Goal: Task Accomplishment & Management: Use online tool/utility

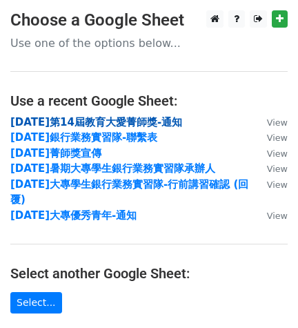
click at [151, 123] on strong "[DATE]第14屆教育大愛菁師獎-通知" at bounding box center [96, 122] width 172 height 12
click at [151, 116] on strong "[DATE]第14屆教育大愛菁師獎-通知" at bounding box center [96, 122] width 172 height 12
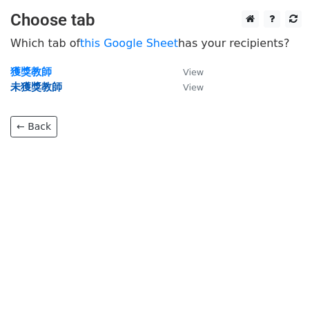
click at [46, 86] on strong "未獲獎教師" at bounding box center [36, 87] width 52 height 12
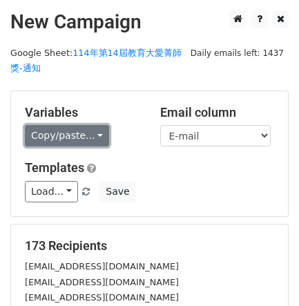
click at [92, 137] on link "Copy/paste..." at bounding box center [67, 135] width 84 height 21
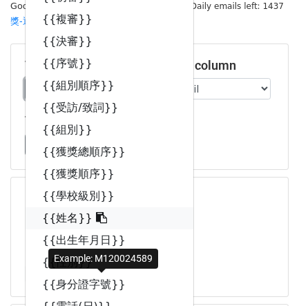
scroll to position [86, 0]
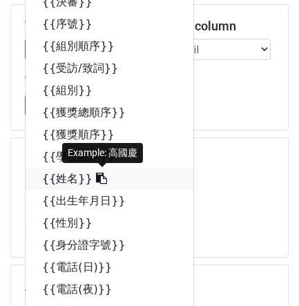
click at [93, 172] on span at bounding box center [100, 178] width 15 height 13
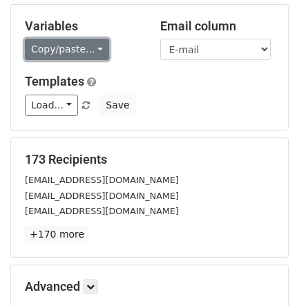
click at [69, 47] on link "Copy/paste..." at bounding box center [67, 49] width 84 height 21
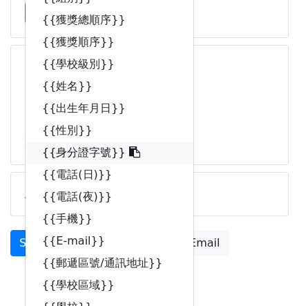
scroll to position [351, 0]
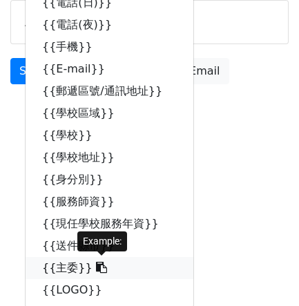
click at [96, 267] on icon at bounding box center [101, 267] width 11 height 11
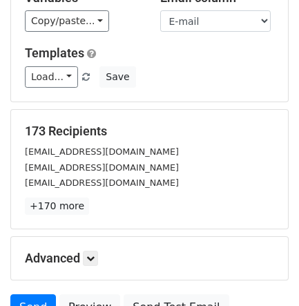
scroll to position [0, 0]
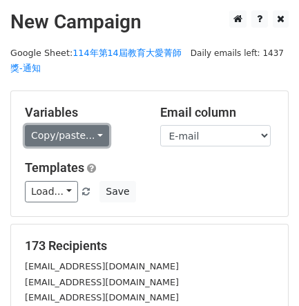
click at [103, 138] on link "Copy/paste..." at bounding box center [67, 135] width 84 height 21
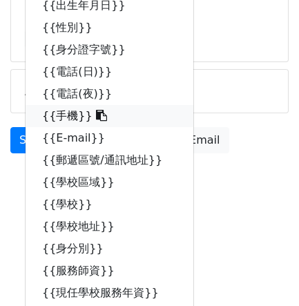
scroll to position [345, 0]
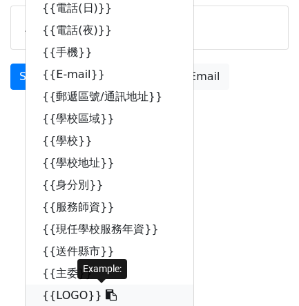
click at [89, 291] on link "{{LOGO}}" at bounding box center [110, 296] width 168 height 22
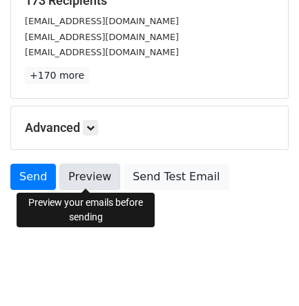
click at [107, 175] on link "Preview" at bounding box center [89, 177] width 61 height 26
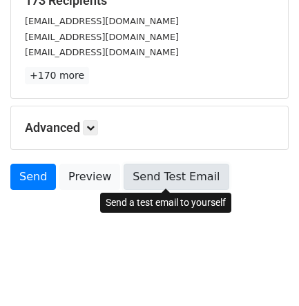
click at [199, 175] on link "Send Test Email" at bounding box center [176, 177] width 105 height 26
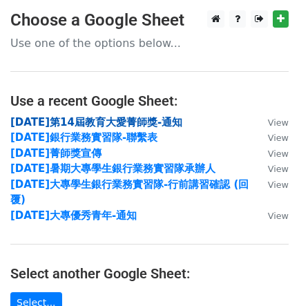
click at [151, 118] on strong "114年第14屆教育大愛菁師獎-通知" at bounding box center [96, 122] width 172 height 12
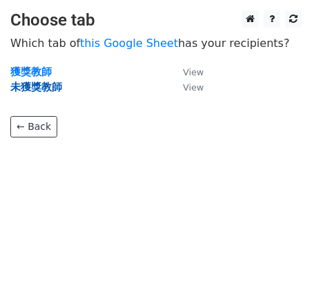
click at [46, 84] on strong "未獲獎教師" at bounding box center [36, 87] width 52 height 12
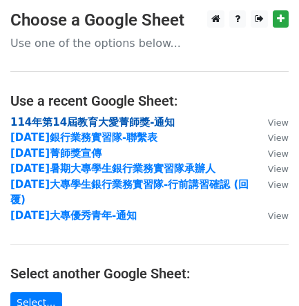
click at [167, 125] on strong "114年第14屆教育大愛菁師獎-通知" at bounding box center [92, 122] width 164 height 12
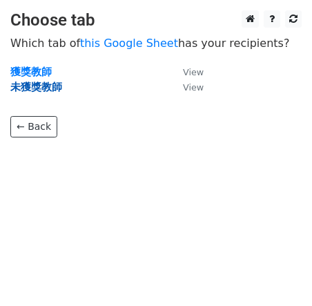
click at [59, 88] on strong "未獲獎教師" at bounding box center [36, 87] width 52 height 12
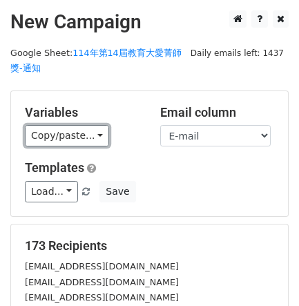
click at [95, 131] on link "Copy/paste..." at bounding box center [67, 135] width 84 height 21
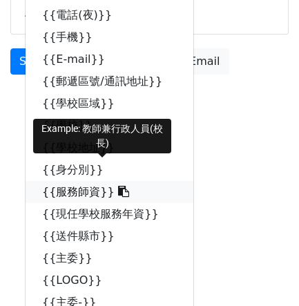
scroll to position [374, 0]
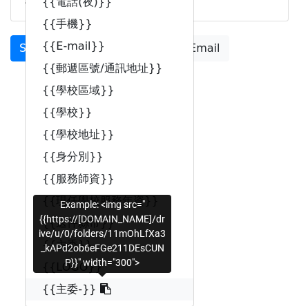
click at [76, 285] on link "{{主委-}}" at bounding box center [110, 289] width 168 height 22
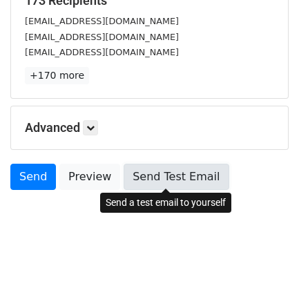
click at [204, 171] on link "Send Test Email" at bounding box center [176, 177] width 105 height 26
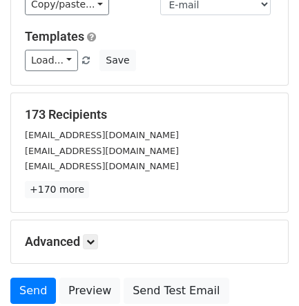
scroll to position [0, 0]
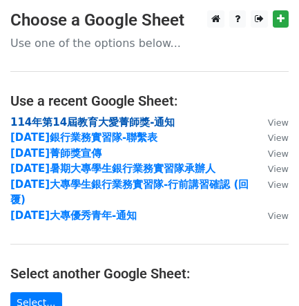
click at [144, 118] on strong "114年第14屆教育大愛菁師獎-通知" at bounding box center [92, 122] width 164 height 12
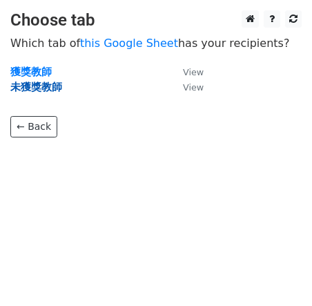
click at [49, 92] on strong "未獲獎教師" at bounding box center [36, 87] width 52 height 12
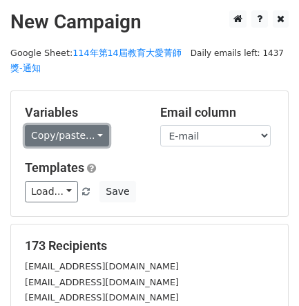
click at [95, 130] on link "Copy/paste..." at bounding box center [67, 135] width 84 height 21
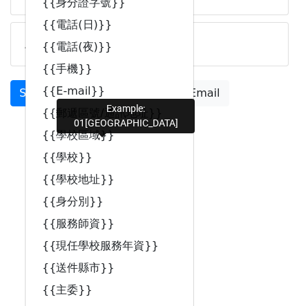
scroll to position [374, 0]
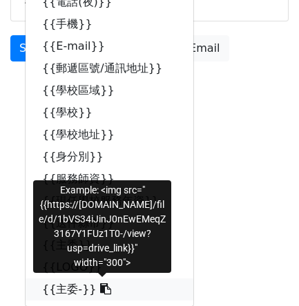
click at [66, 287] on link "{{主委-}}" at bounding box center [110, 289] width 168 height 22
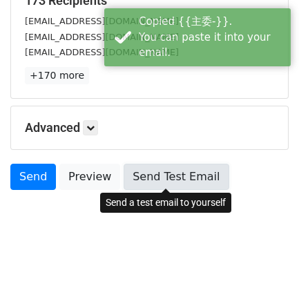
click at [214, 182] on link "Send Test Email" at bounding box center [176, 177] width 105 height 26
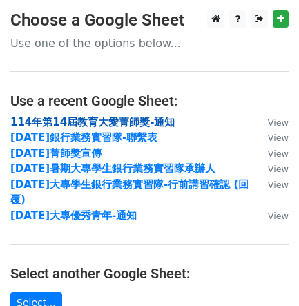
click at [127, 125] on strong "114年第14屆教育大愛菁師獎-通知" at bounding box center [92, 122] width 164 height 12
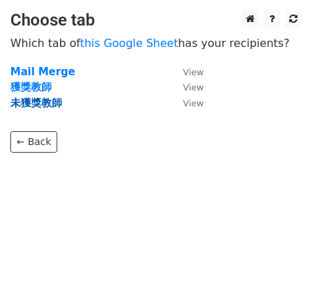
click at [42, 97] on strong "未獲獎教師" at bounding box center [36, 103] width 52 height 12
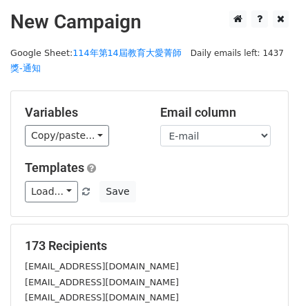
click at [106, 142] on div "Copy/paste... {{寄達日期}} {{初審}} {{複審}} {{決審}} {{序號}} {{組別順序}} {{受訪/致詞}} {{組別}} {{…" at bounding box center [82, 135] width 115 height 21
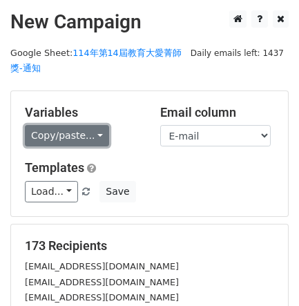
click at [83, 146] on link "Copy/paste..." at bounding box center [67, 135] width 84 height 21
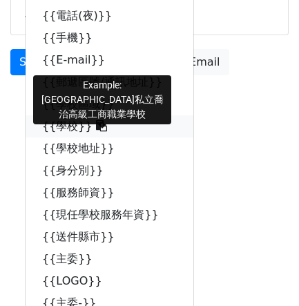
scroll to position [374, 0]
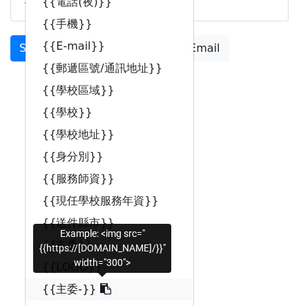
click at [80, 285] on link "{{主委-}}" at bounding box center [110, 289] width 168 height 22
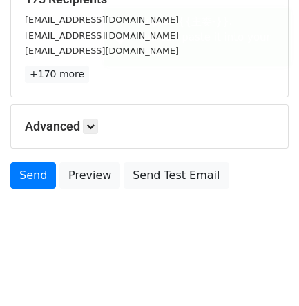
scroll to position [245, 0]
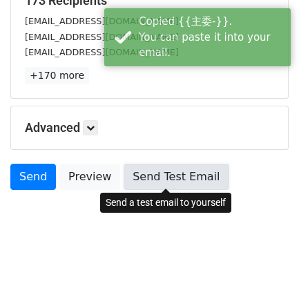
click at [174, 173] on link "Send Test Email" at bounding box center [176, 177] width 105 height 26
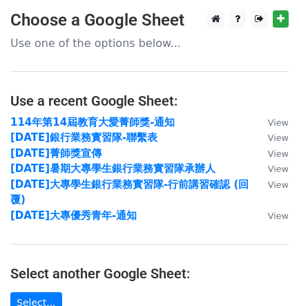
click at [173, 120] on td "114年第14屆教育大愛菁師獎-通知" at bounding box center [132, 123] width 244 height 16
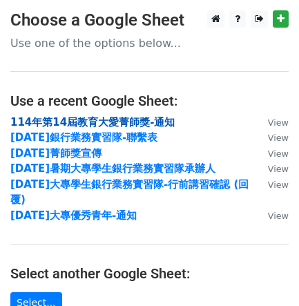
click at [154, 116] on strong "114年第14屆教育大愛菁師獎-通知" at bounding box center [92, 122] width 164 height 12
click at [151, 122] on strong "114年第14屆教育大愛菁師獎-通知" at bounding box center [92, 122] width 164 height 12
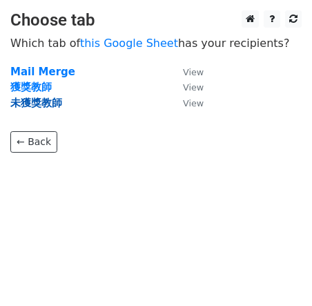
click at [46, 105] on strong "未獲獎教師" at bounding box center [36, 103] width 52 height 12
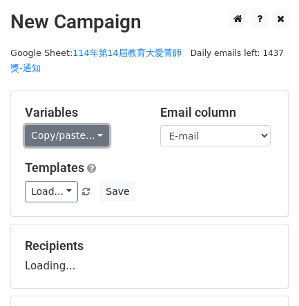
click at [50, 127] on link "Copy/paste..." at bounding box center [67, 135] width 84 height 21
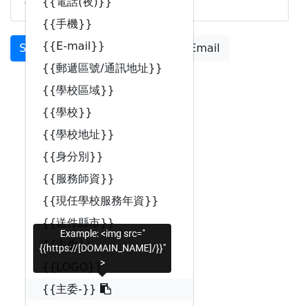
click at [73, 292] on link "{{主委-}}" at bounding box center [110, 289] width 168 height 22
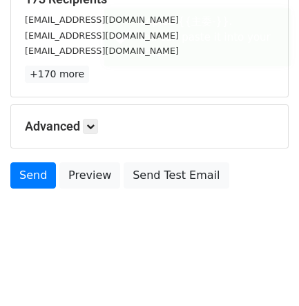
scroll to position [245, 0]
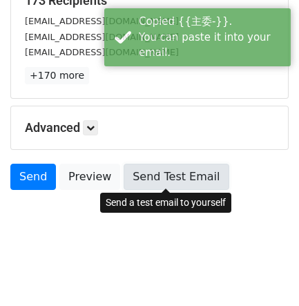
click at [185, 182] on link "Send Test Email" at bounding box center [176, 177] width 105 height 26
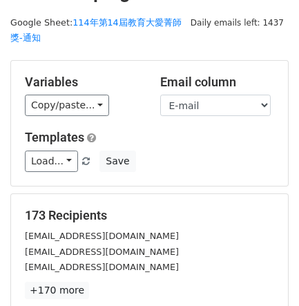
scroll to position [0, 0]
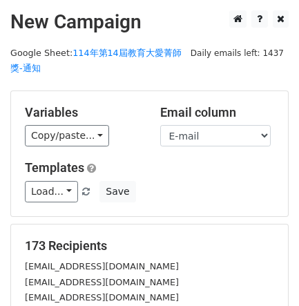
click at [89, 147] on div "Variables Copy/paste... {{寄達日期}} {{初審}} {{複審}} {{決審}} {{序號}} {{組別順序}} {{受訪/致詞}}…" at bounding box center [149, 153] width 277 height 125
click at [104, 137] on div "Copy/paste... {{寄達日期}} {{初審}} {{複審}} {{決審}} {{序號}} {{組別順序}} {{受訪/致詞}} {{組別}} {{…" at bounding box center [82, 135] width 115 height 21
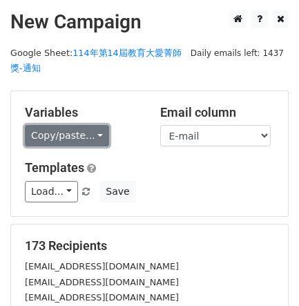
click at [90, 135] on link "Copy/paste..." at bounding box center [67, 135] width 84 height 21
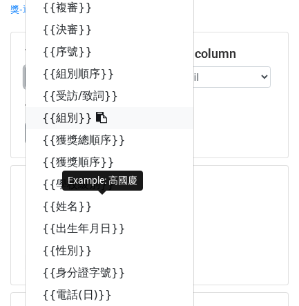
scroll to position [86, 0]
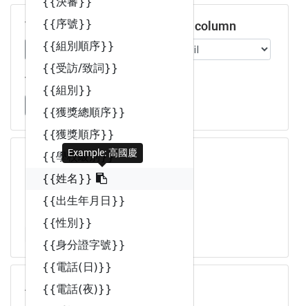
click at [96, 186] on link "{{姓名}}" at bounding box center [110, 179] width 168 height 22
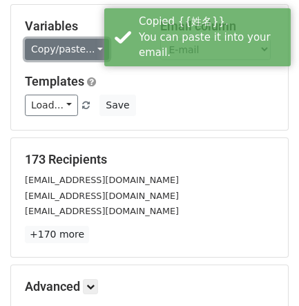
click at [80, 43] on link "Copy/paste..." at bounding box center [67, 49] width 84 height 21
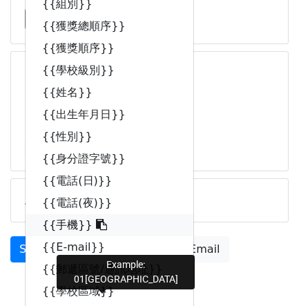
scroll to position [374, 0]
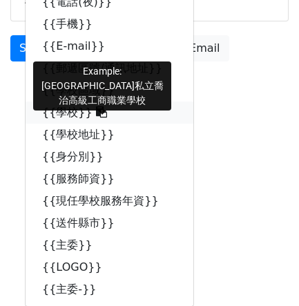
click at [77, 115] on link "{{學校}}" at bounding box center [110, 113] width 168 height 22
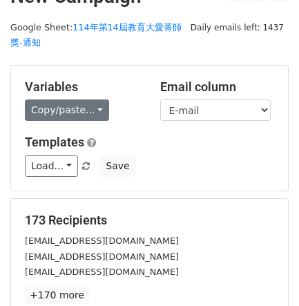
scroll to position [0, 0]
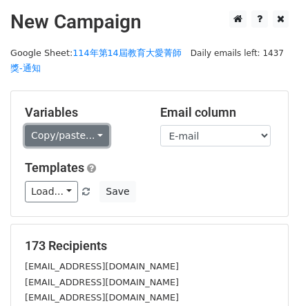
click at [86, 142] on link "Copy/paste..." at bounding box center [67, 135] width 84 height 21
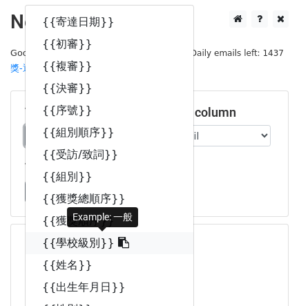
scroll to position [86, 0]
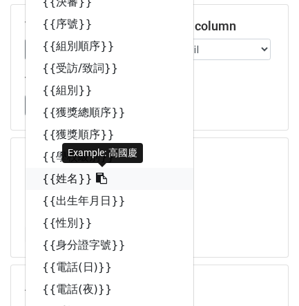
click at [96, 181] on icon at bounding box center [101, 178] width 11 height 11
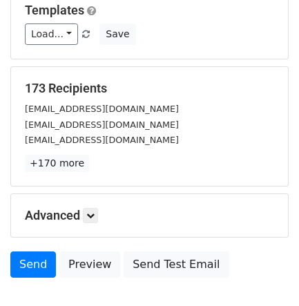
scroll to position [245, 0]
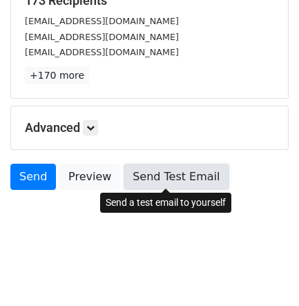
click at [173, 177] on link "Send Test Email" at bounding box center [176, 177] width 105 height 26
click at [186, 175] on link "Send Test Email" at bounding box center [176, 177] width 105 height 26
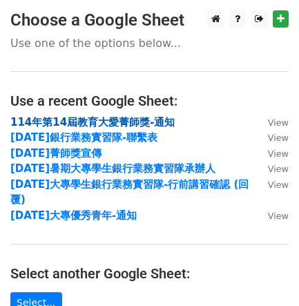
click at [140, 120] on strong "114年第14屆教育大愛菁師獎-通知" at bounding box center [92, 122] width 164 height 12
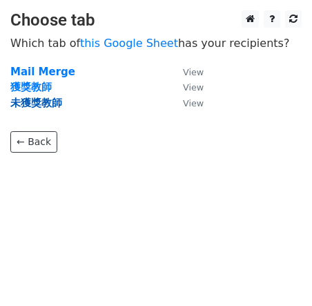
click at [61, 102] on strong "未獲獎教師" at bounding box center [36, 103] width 52 height 12
